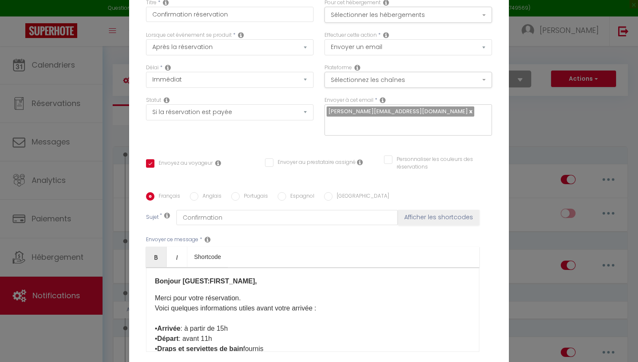
select select "if_booking_is_paid"
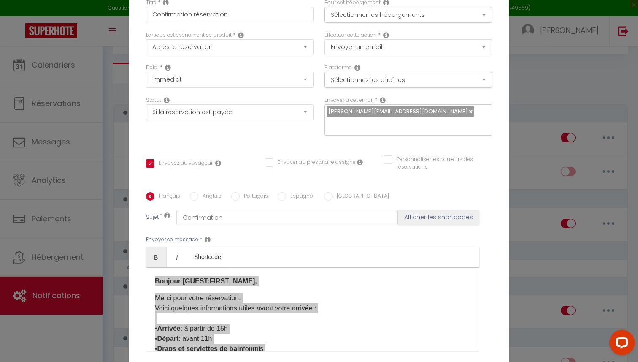
scroll to position [80, 0]
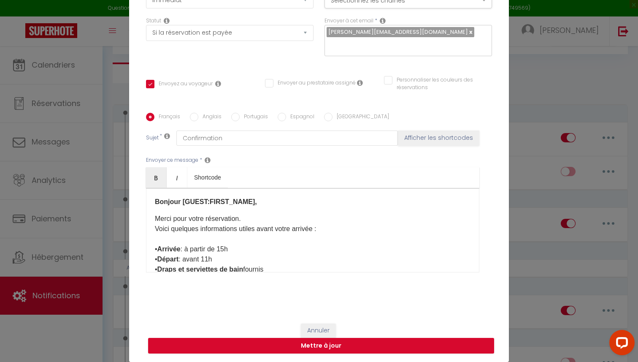
click at [97, 109] on div "Modifier la notification × Titre * Confirmation réservation Pour cet hébergemen…" at bounding box center [319, 181] width 638 height 362
click at [102, 47] on div "Modifier la notification × Titre * Confirmation réservation Pour cet hébergemen…" at bounding box center [319, 181] width 638 height 362
click at [313, 322] on div "Annuler Mettre à jour" at bounding box center [319, 338] width 380 height 47
click at [315, 329] on button "Annuler" at bounding box center [318, 330] width 35 height 14
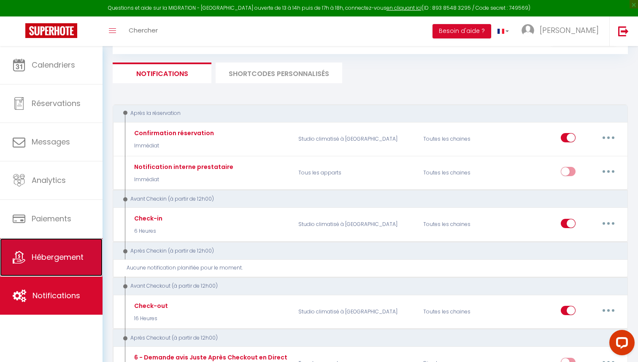
click at [35, 257] on span "Hébergement" at bounding box center [58, 257] width 52 height 11
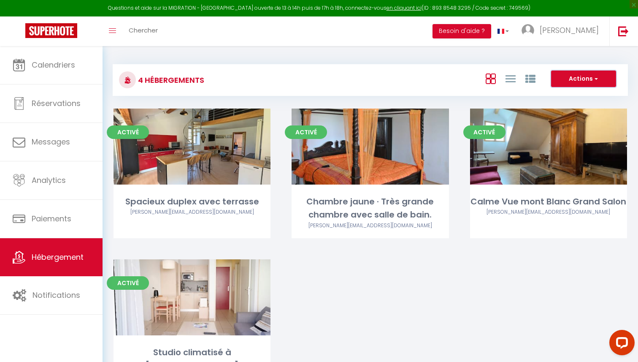
click at [574, 79] on button "Actions" at bounding box center [583, 79] width 65 height 17
click at [407, 66] on div "4 Hébergements Actions Créer un Hébergement Nouveau groupe" at bounding box center [370, 80] width 515 height 32
click at [564, 25] on link "[PERSON_NAME]" at bounding box center [562, 31] width 94 height 30
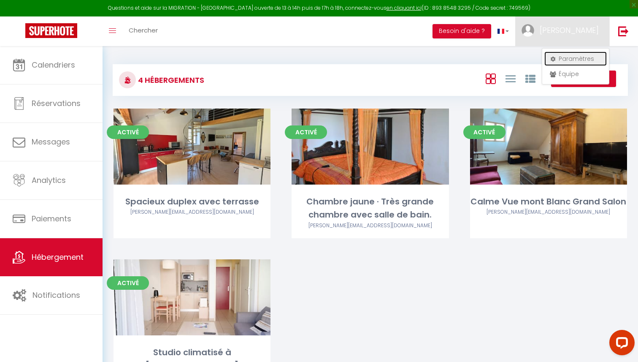
click at [566, 63] on link "Paramètres" at bounding box center [576, 59] width 62 height 14
select select "28"
select select "fr"
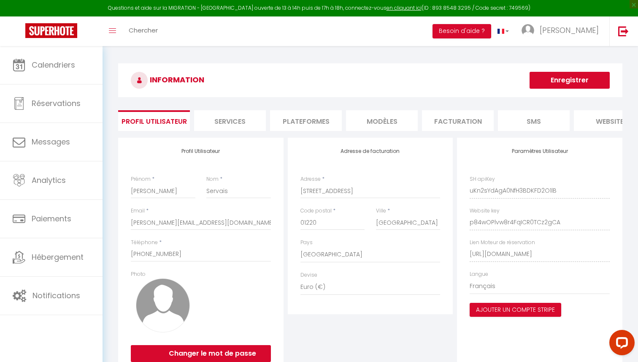
click at [240, 124] on li "Services" at bounding box center [230, 120] width 72 height 21
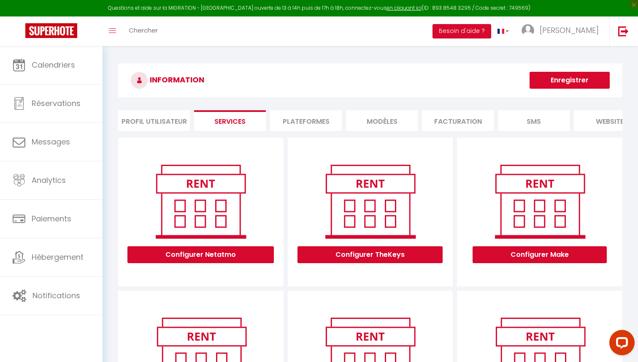
click at [312, 121] on li "Plateformes" at bounding box center [306, 120] width 72 height 21
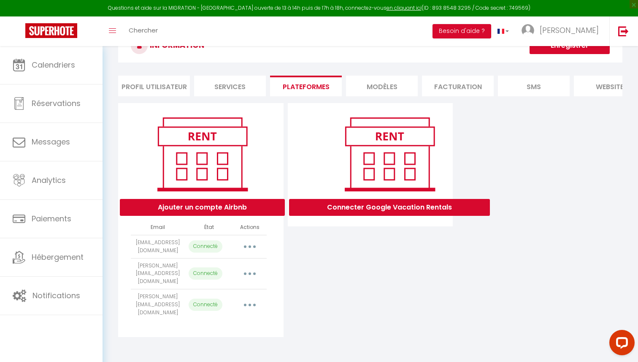
scroll to position [46, 0]
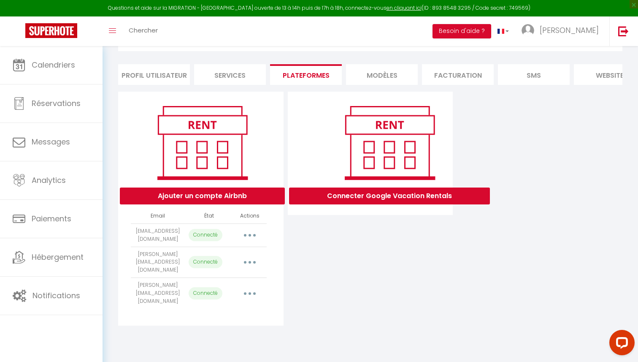
click at [257, 255] on button "button" at bounding box center [250, 262] width 24 height 14
click at [332, 271] on div "Connecter Google Vacation Rentals" at bounding box center [371, 209] width 170 height 234
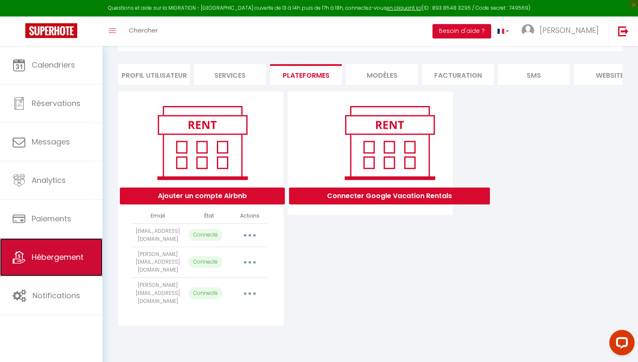
click at [71, 265] on link "Hébergement" at bounding box center [51, 257] width 103 height 38
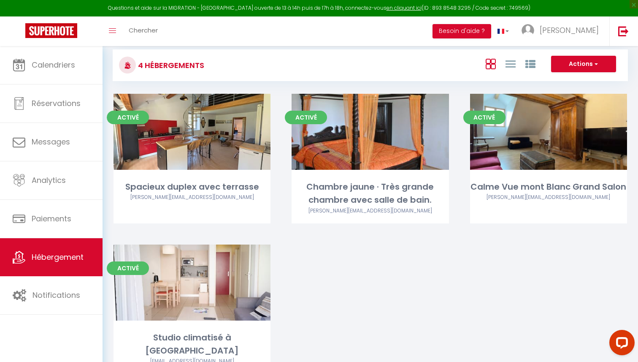
scroll to position [20, 0]
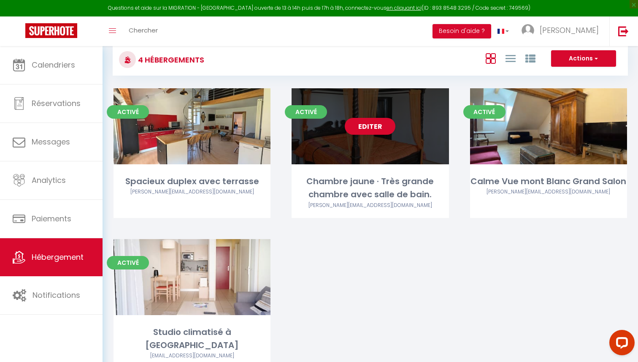
click at [357, 206] on div "[PERSON_NAME][EMAIL_ADDRESS][DOMAIN_NAME]" at bounding box center [370, 205] width 157 height 8
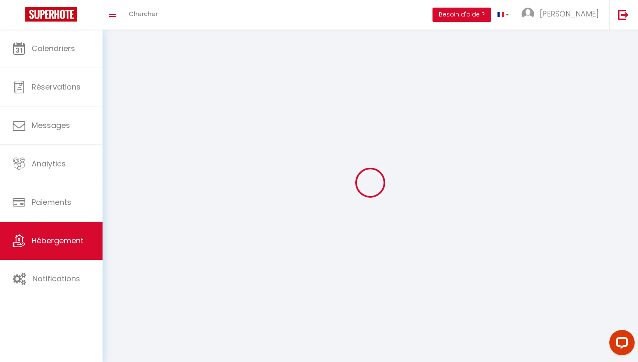
select select "1"
select select "28"
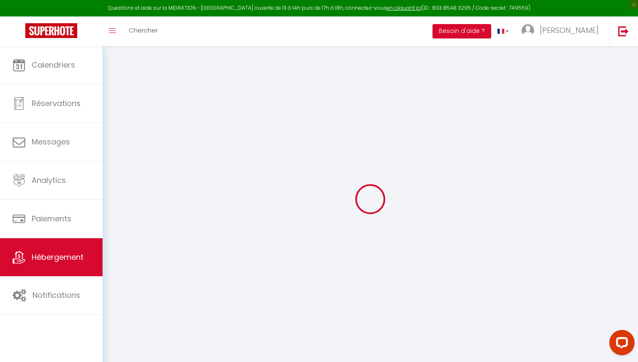
select select
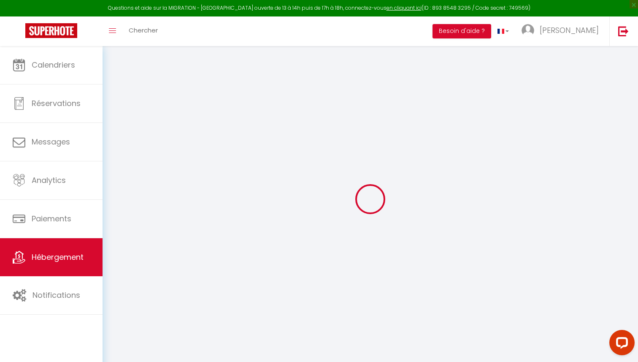
select select
checkbox input "false"
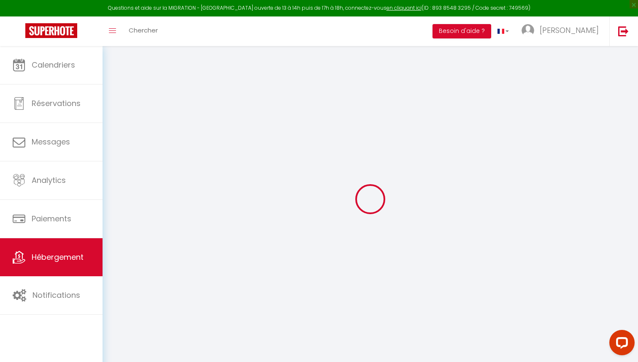
select select
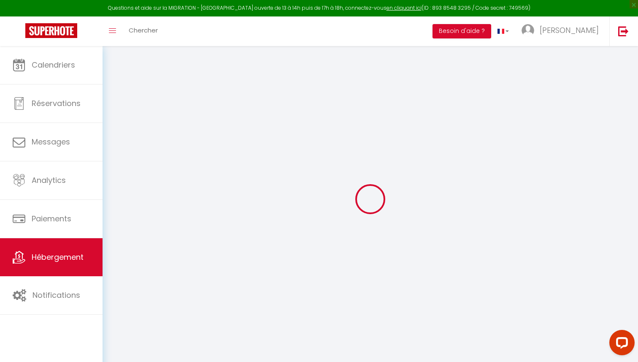
select select
checkbox input "false"
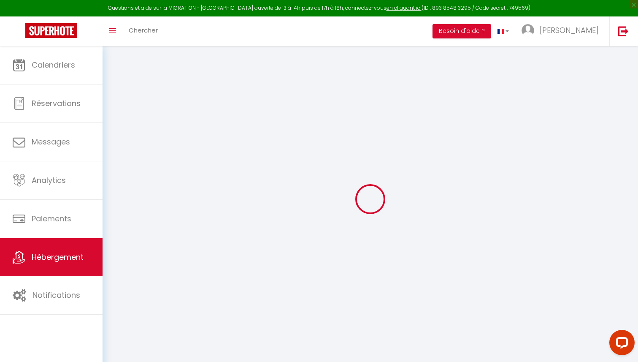
checkbox input "false"
select select
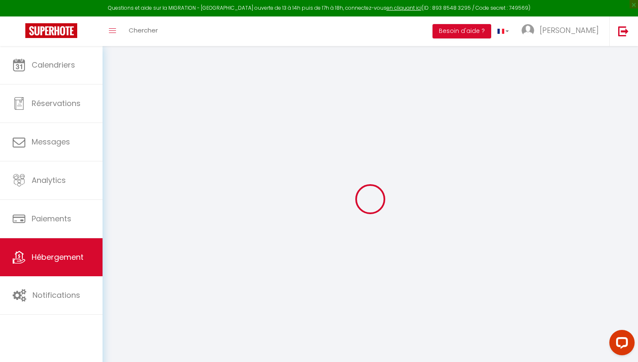
select select
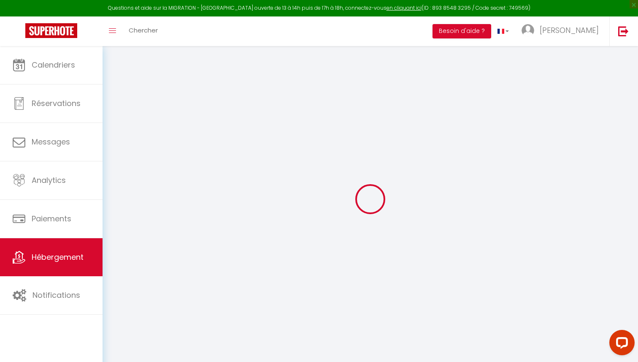
checkbox input "false"
select select
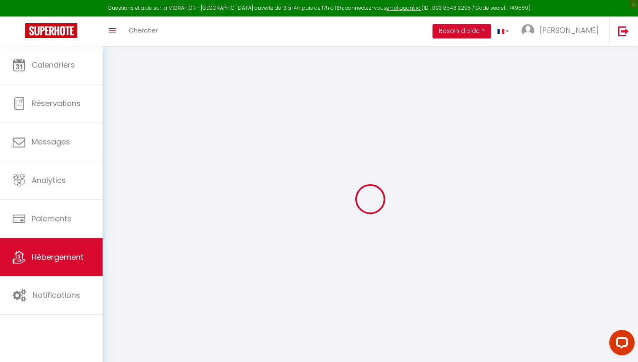
select select
type input "Chambre jaune · Très grande chambre avec salle de bain."
select select "secondary_units"
select select "guest_suite"
select select "2"
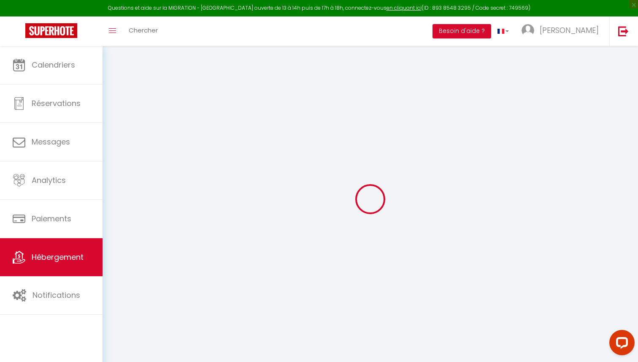
select select "0"
type input "47"
type input "40"
select select
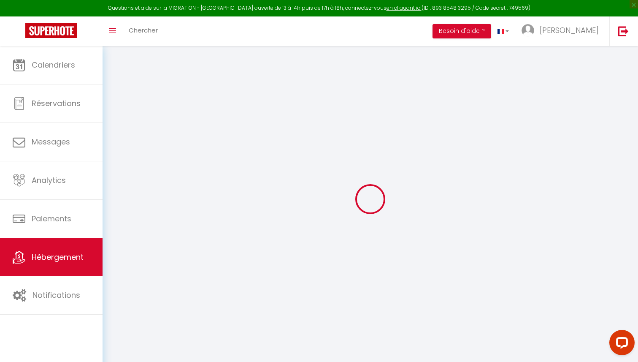
select select
type input "3698 Chemin de la Vie de l'Étraz"
type input "01220"
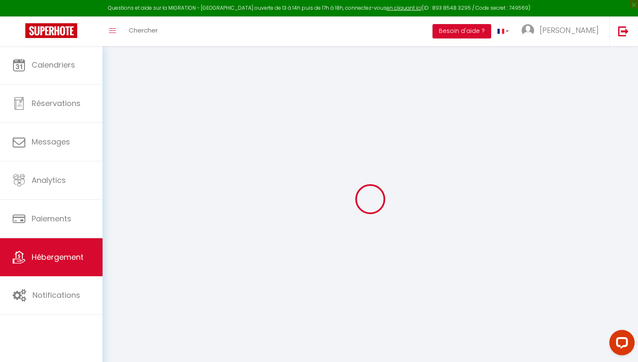
type input "[GEOGRAPHIC_DATA]"
type input "[PERSON_NAME][EMAIL_ADDRESS][DOMAIN_NAME]"
select select
checkbox input "false"
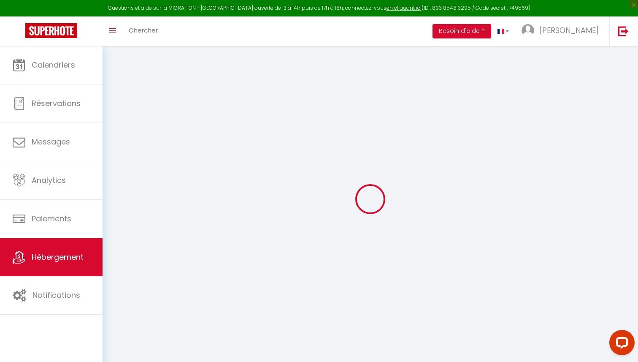
checkbox input "false"
type input "0"
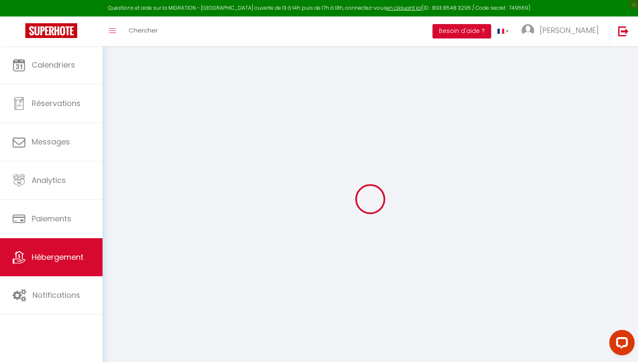
type input "0"
select select
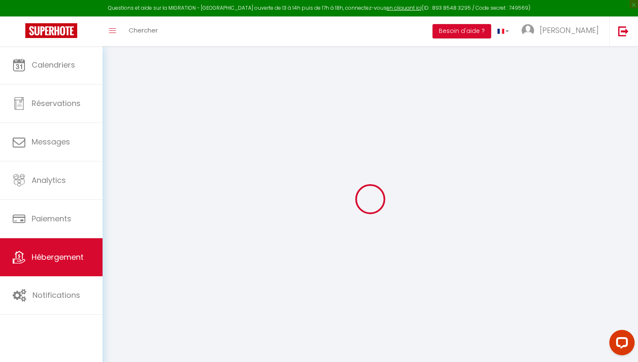
select select
checkbox input "false"
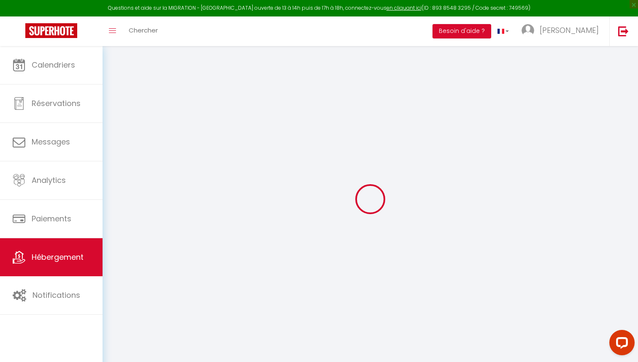
checkbox input "false"
select select
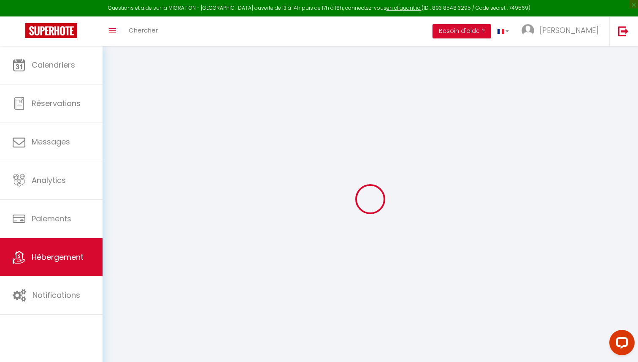
select select
checkbox input "false"
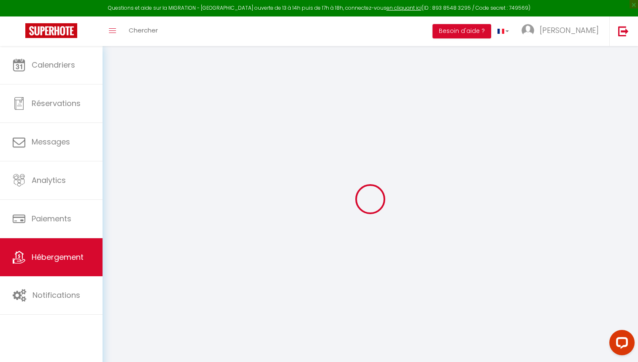
checkbox input "false"
select select
checkbox input "false"
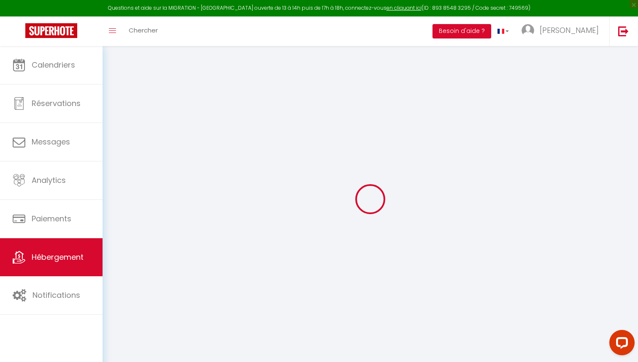
checkbox input "false"
select select
checkbox input "false"
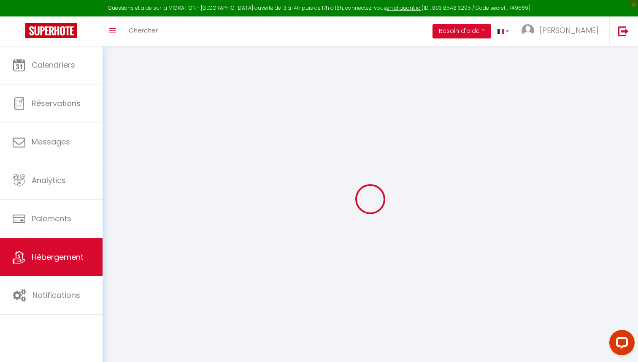
checkbox input "false"
select select "16:00"
select select "23:45"
select select "10:00"
select select "30"
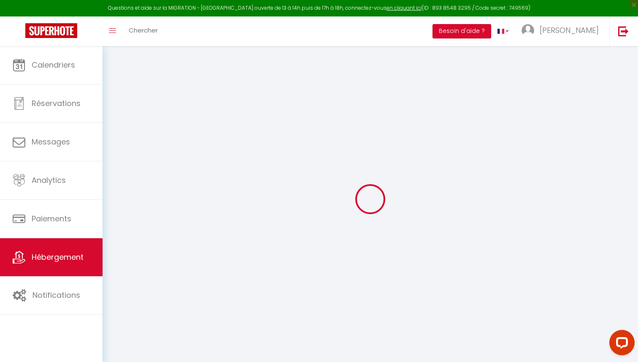
select select "120"
select select
checkbox input "false"
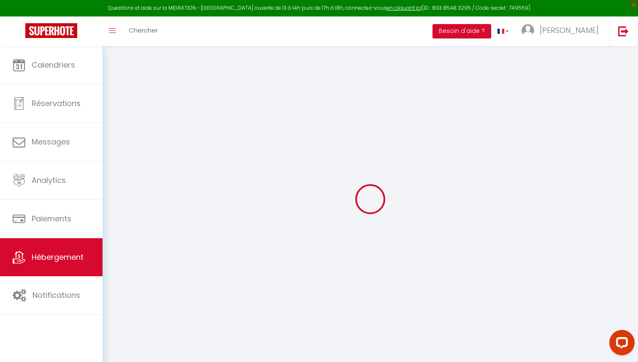
checkbox input "false"
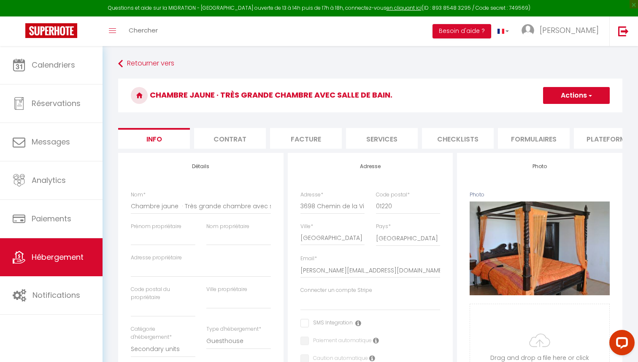
click at [583, 98] on button "Actions" at bounding box center [576, 95] width 67 height 17
select select
checkbox input "false"
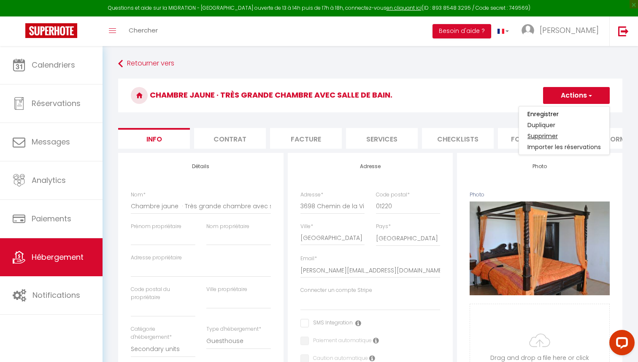
checkbox input "false"
click at [567, 136] on link "Supprimer" at bounding box center [564, 135] width 90 height 11
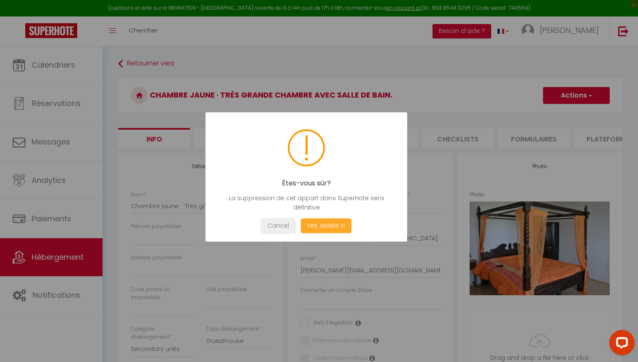
click at [336, 224] on button "Yes, delete it!" at bounding box center [326, 225] width 51 height 15
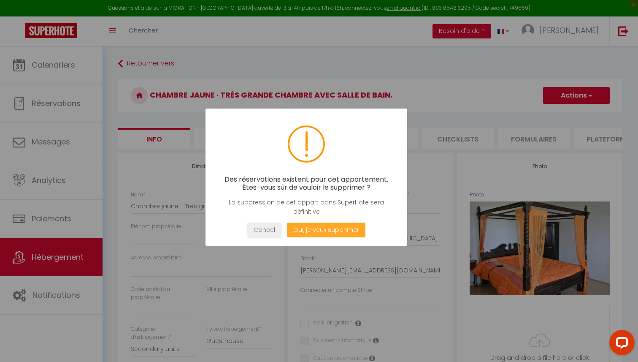
click at [328, 236] on button "Oui, je veux supprimer" at bounding box center [326, 229] width 79 height 15
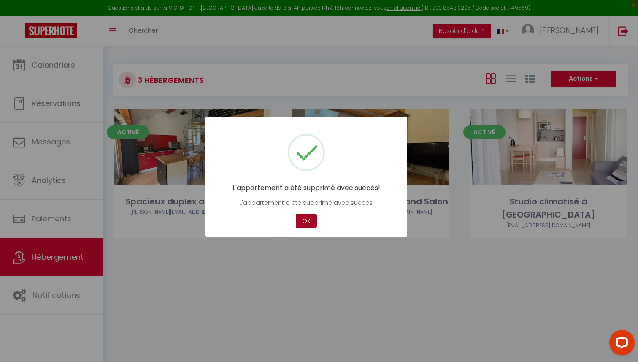
click at [309, 222] on button "OK" at bounding box center [306, 221] width 21 height 15
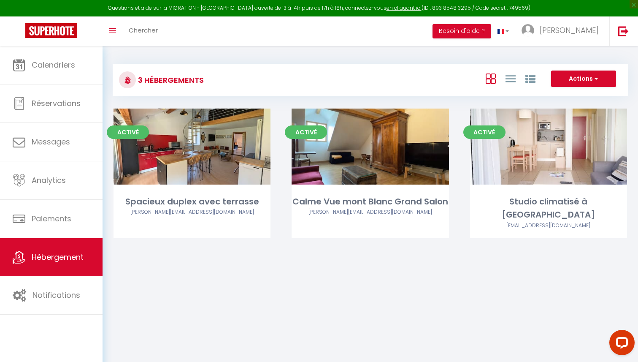
click at [342, 293] on body "Questions et aide sur la MIGRATION - [GEOGRAPHIC_DATA] ouverte de 13 à 14h puis…" at bounding box center [319, 227] width 638 height 362
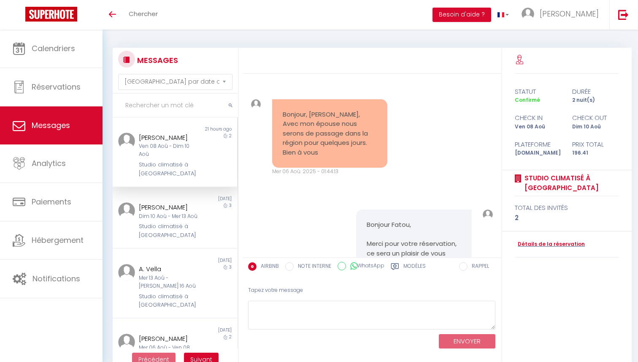
select select "message"
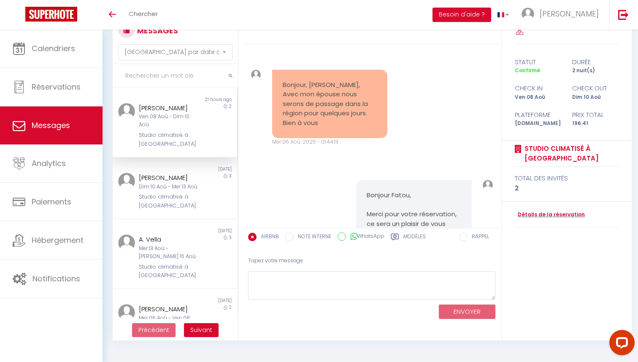
scroll to position [3756, 0]
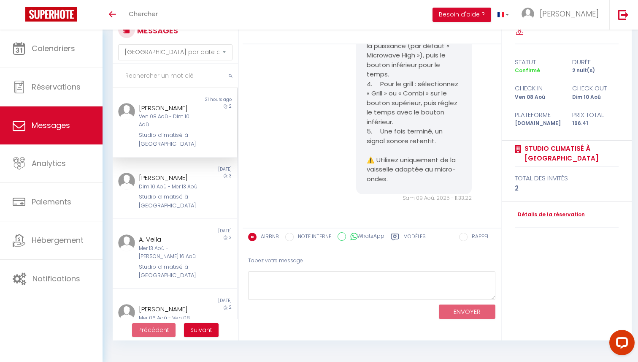
click at [301, 148] on div "Le micro-ondes est un modèle Samsung CE292DN avec fonction grill. 1. Branchez-l…" at bounding box center [372, 73] width 253 height 291
